Goal: Check status: Check status

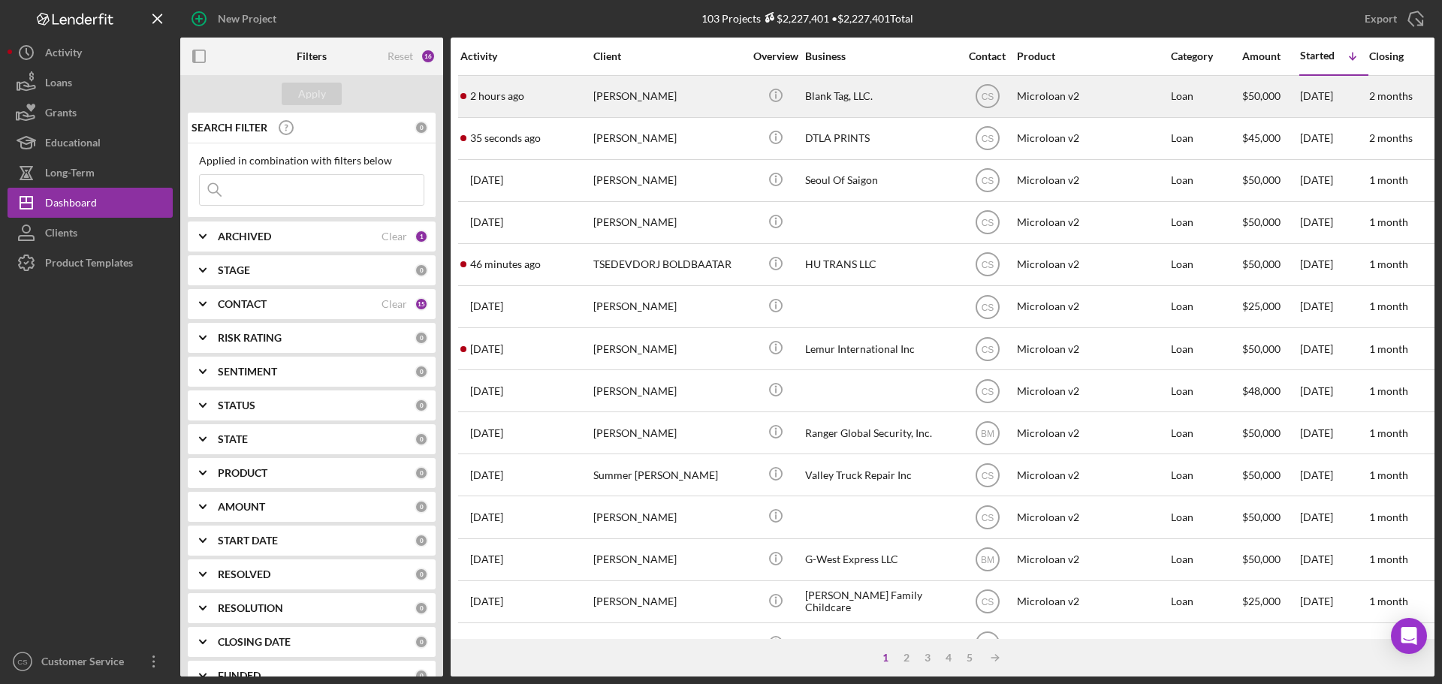
click at [698, 100] on div "[PERSON_NAME]" at bounding box center [668, 97] width 150 height 40
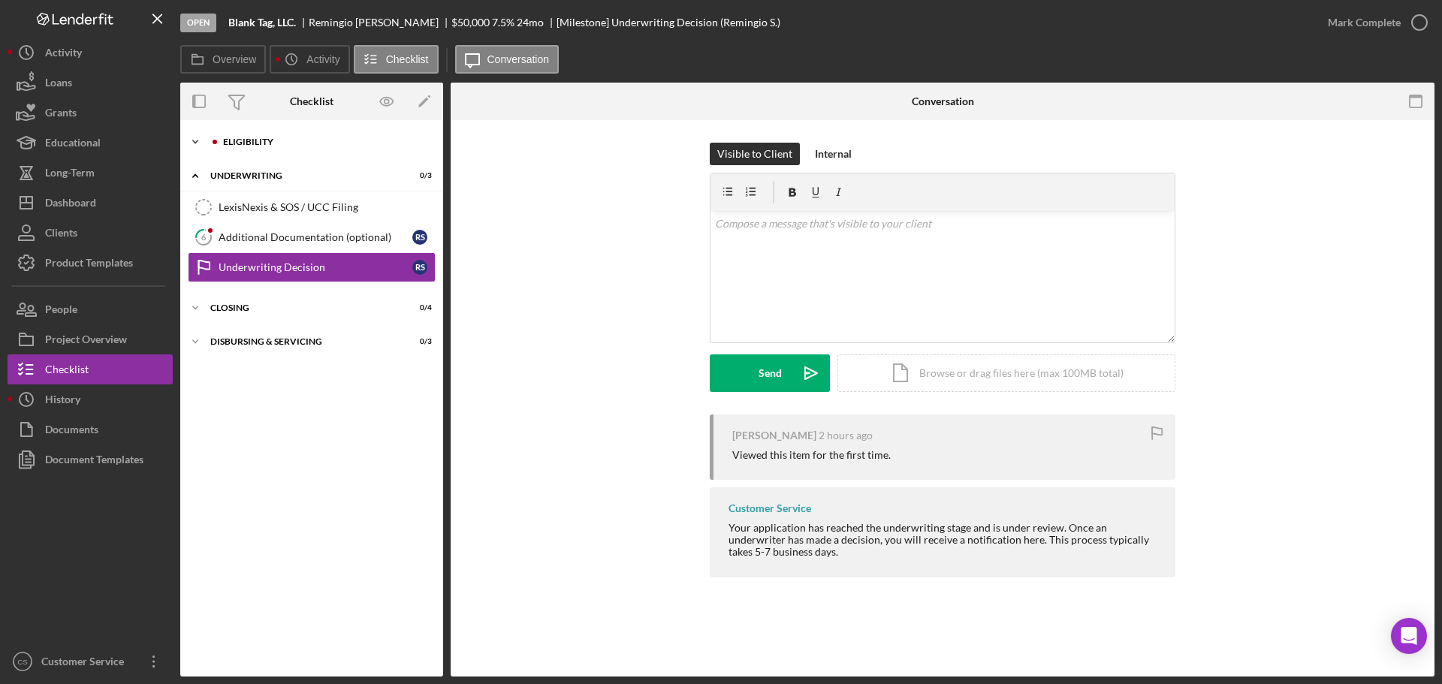
click at [283, 143] on div "Eligibility" at bounding box center [323, 141] width 201 height 9
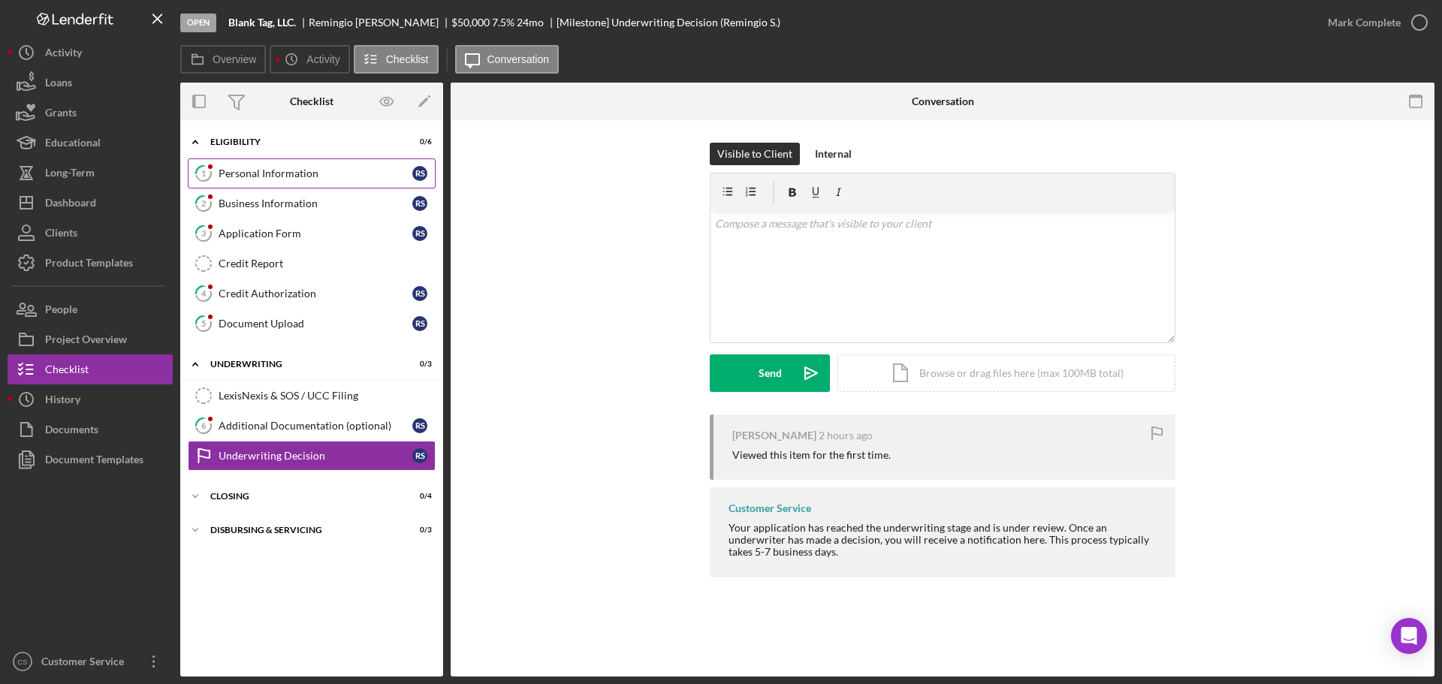
click at [327, 174] on div "Personal Information" at bounding box center [316, 173] width 194 height 12
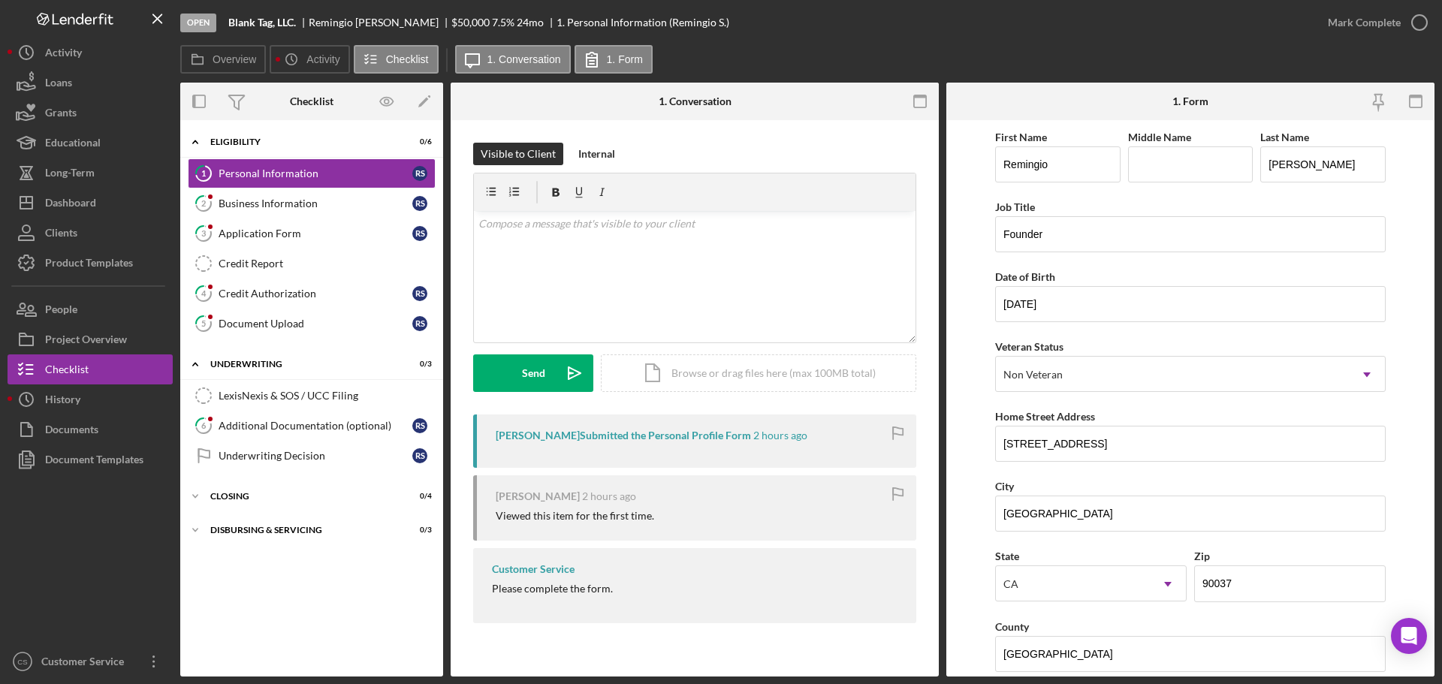
scroll to position [300, 0]
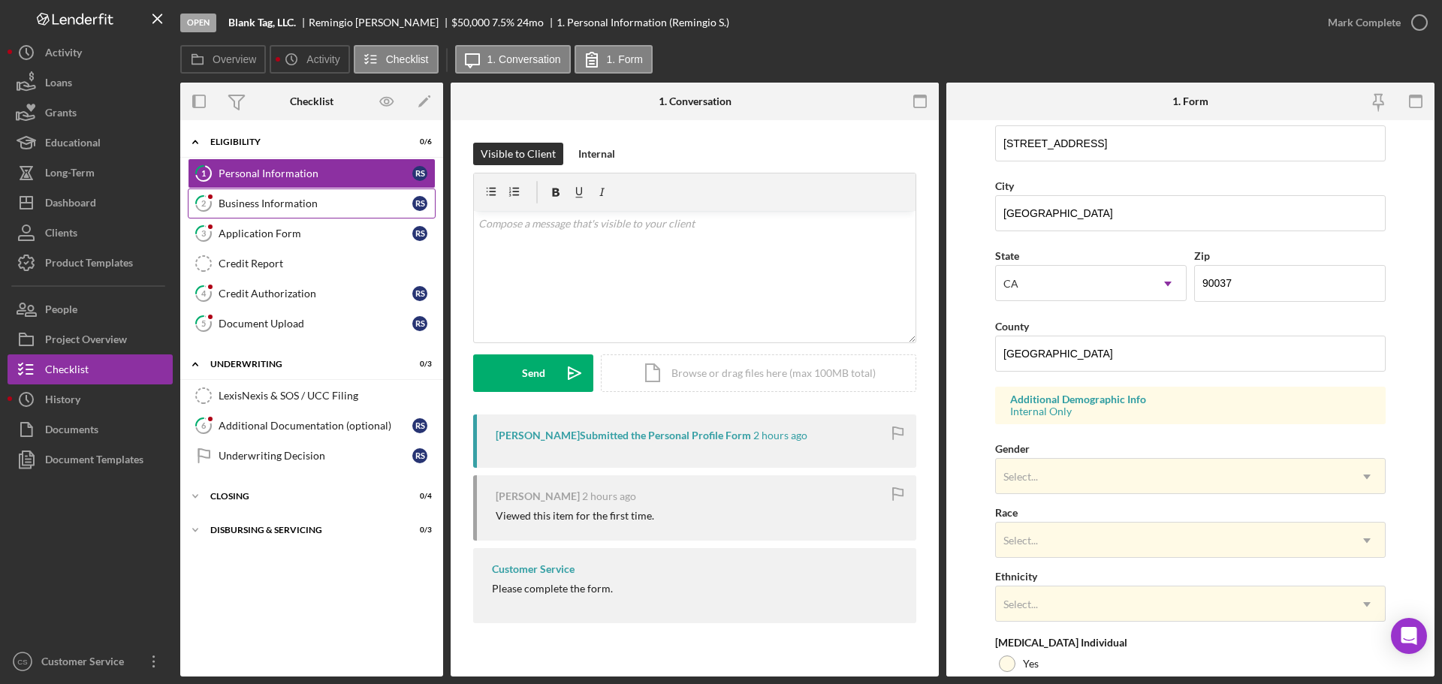
click at [349, 200] on div "Business Information" at bounding box center [316, 204] width 194 height 12
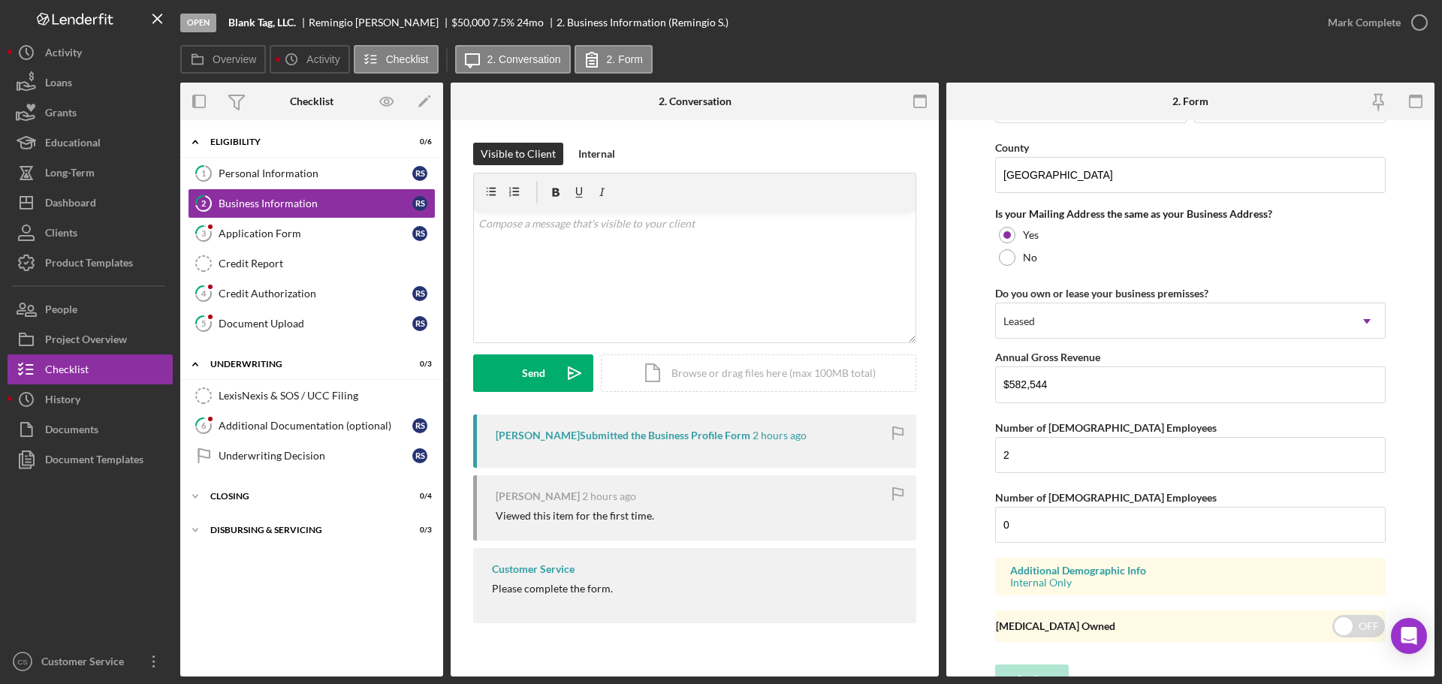
scroll to position [1111, 0]
